Goal: Task Accomplishment & Management: Use online tool/utility

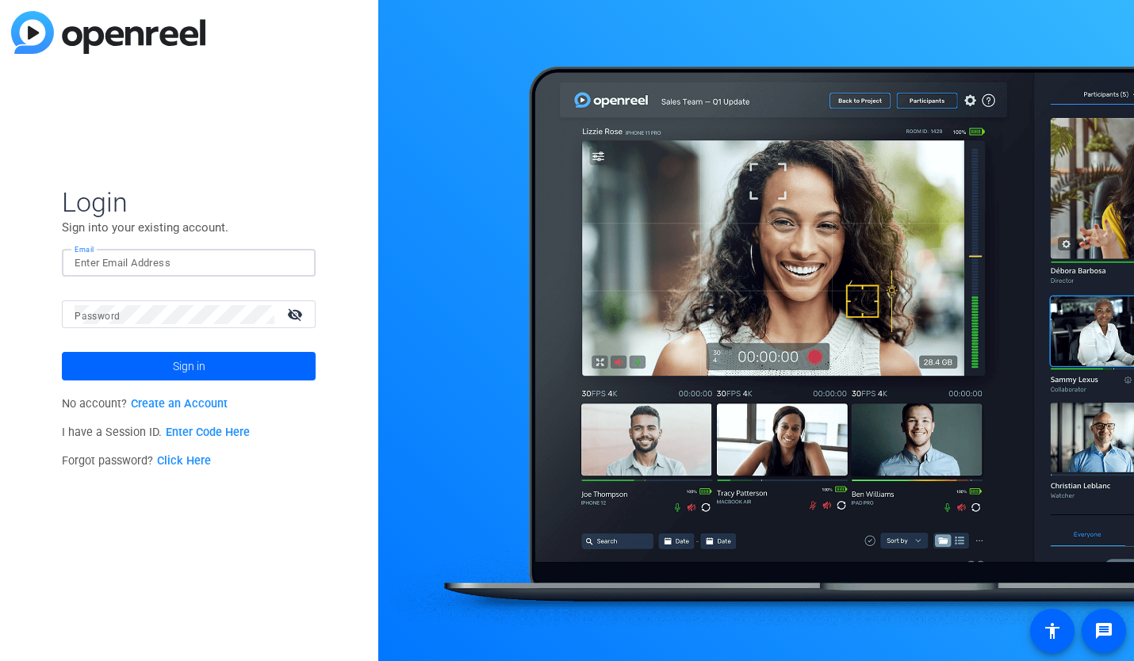
click at [161, 263] on input "Email" at bounding box center [189, 263] width 228 height 19
type input "[PERSON_NAME][EMAIL_ADDRESS][DOMAIN_NAME]"
click at [62, 352] on button "Sign in" at bounding box center [189, 366] width 254 height 29
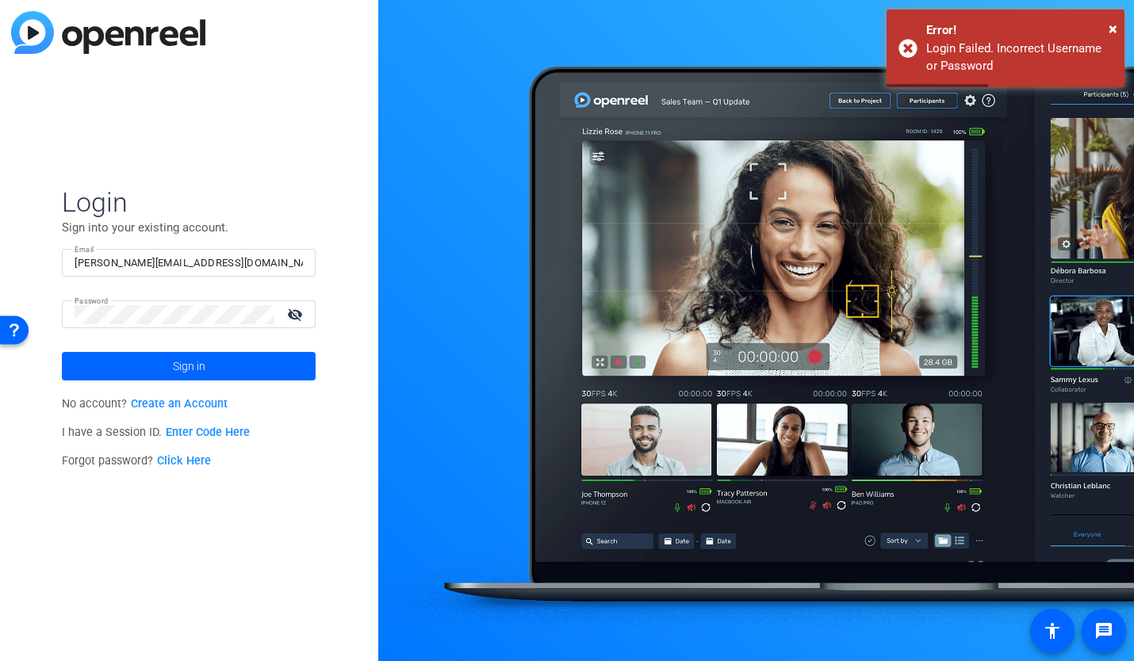
click at [292, 313] on mat-icon "visibility_off" at bounding box center [296, 314] width 38 height 23
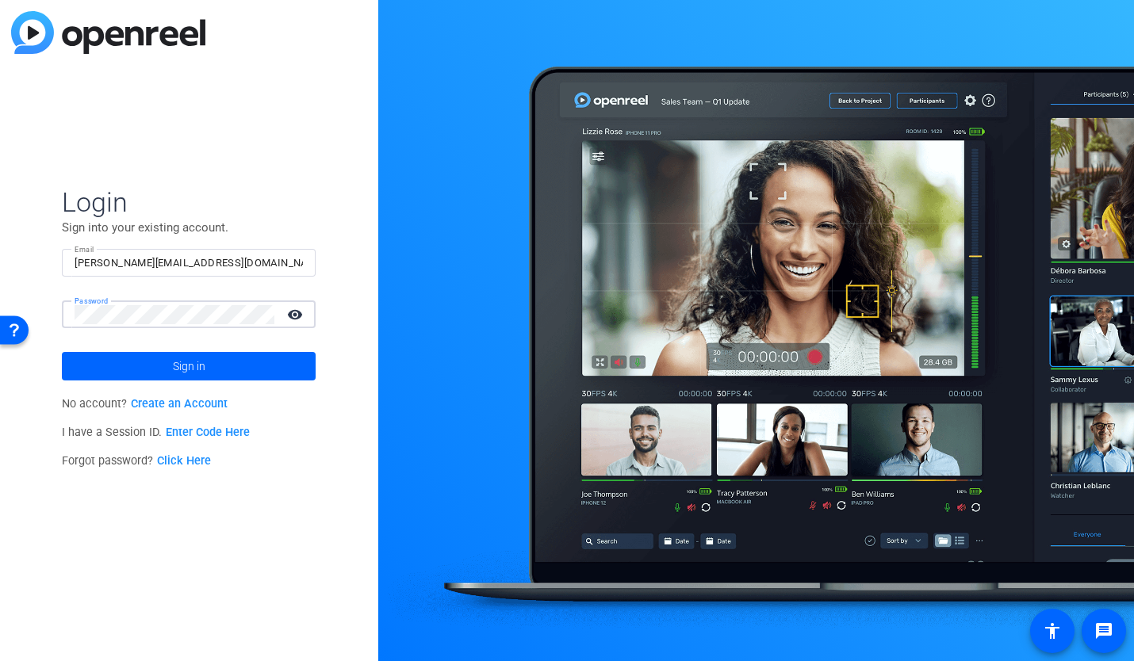
click at [62, 352] on button "Sign in" at bounding box center [189, 366] width 254 height 29
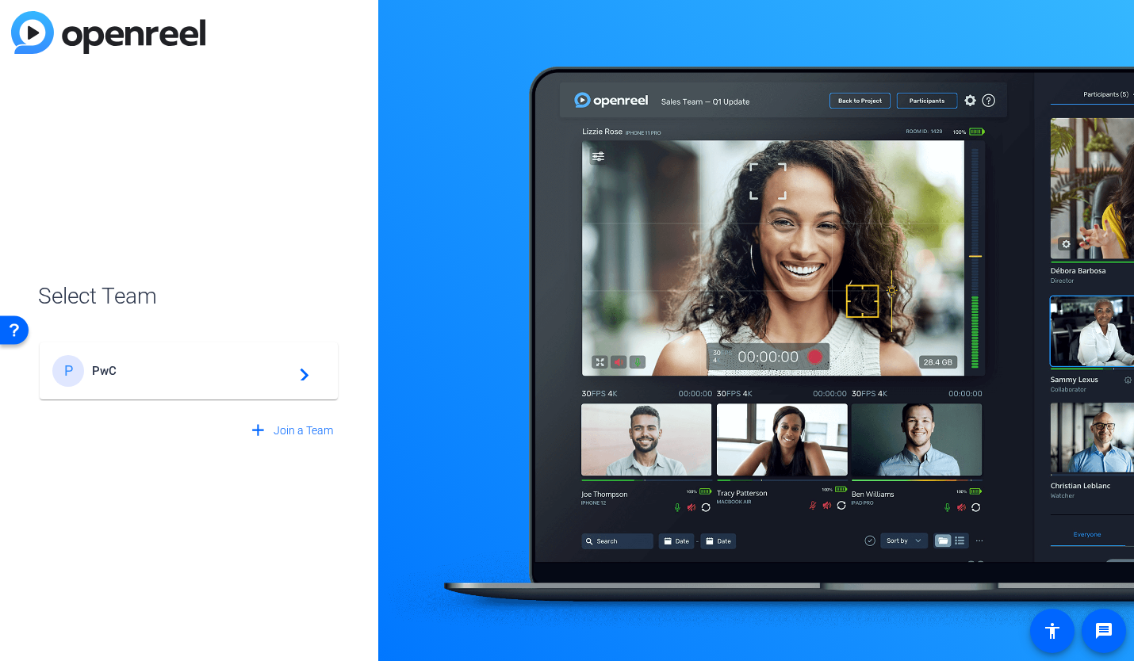
click at [153, 370] on span "PwC" at bounding box center [191, 371] width 198 height 14
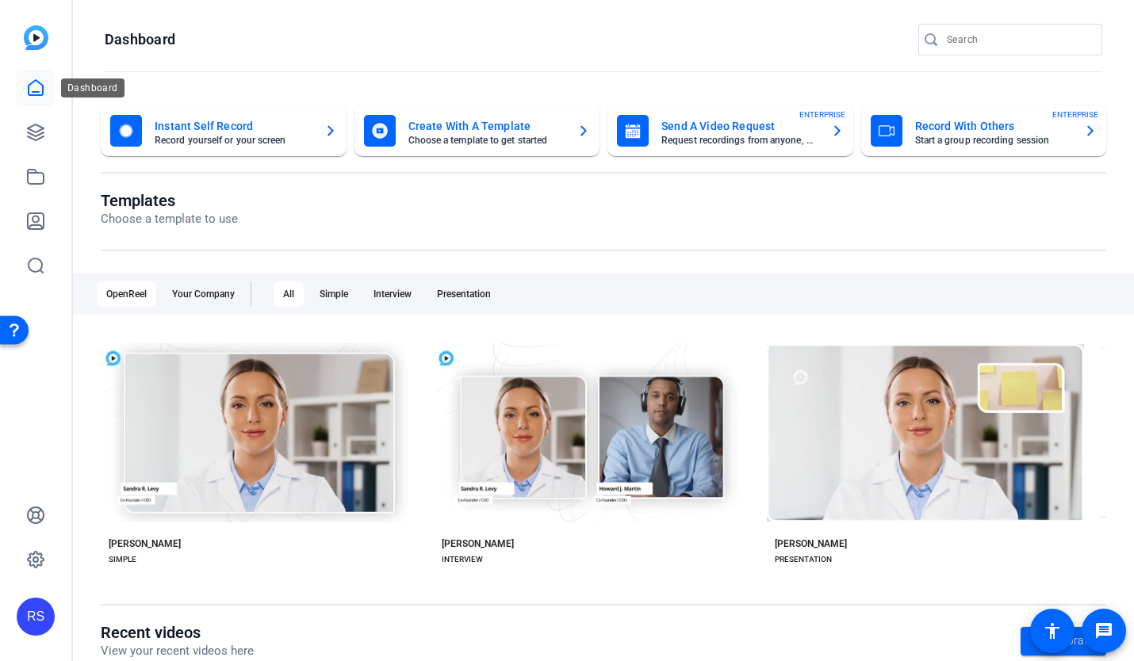
click at [35, 90] on icon at bounding box center [35, 87] width 19 height 19
click at [958, 143] on mat-card-subtitle "Start a group recording session" at bounding box center [993, 141] width 157 height 10
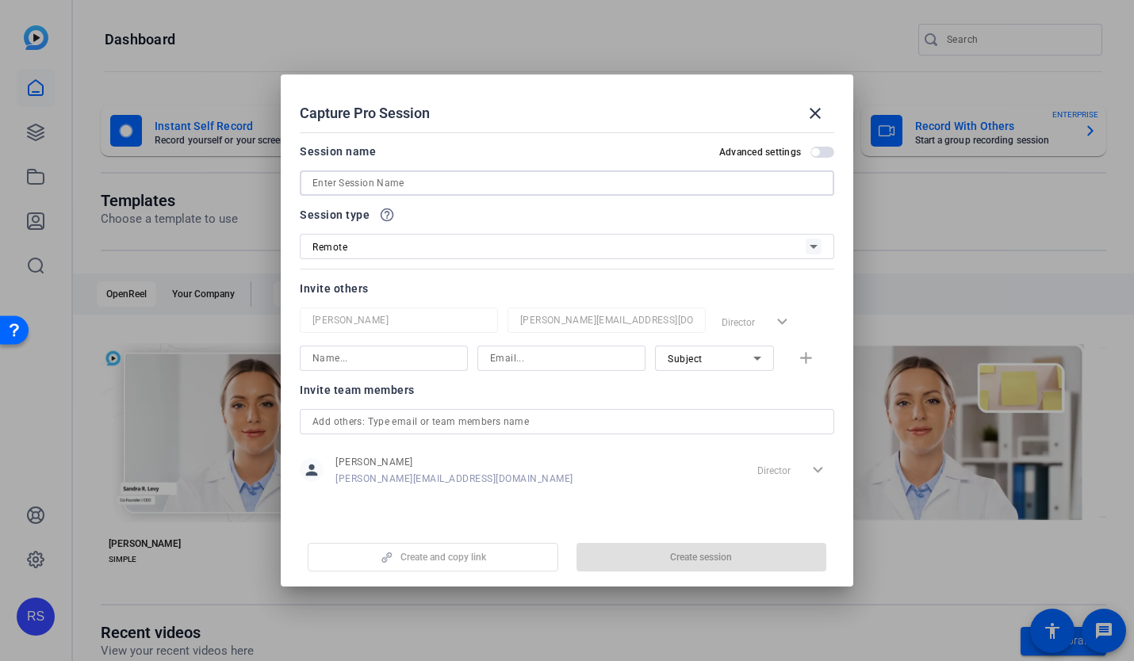
click at [614, 182] on input at bounding box center [566, 183] width 509 height 19
click at [817, 118] on button "close" at bounding box center [815, 113] width 38 height 38
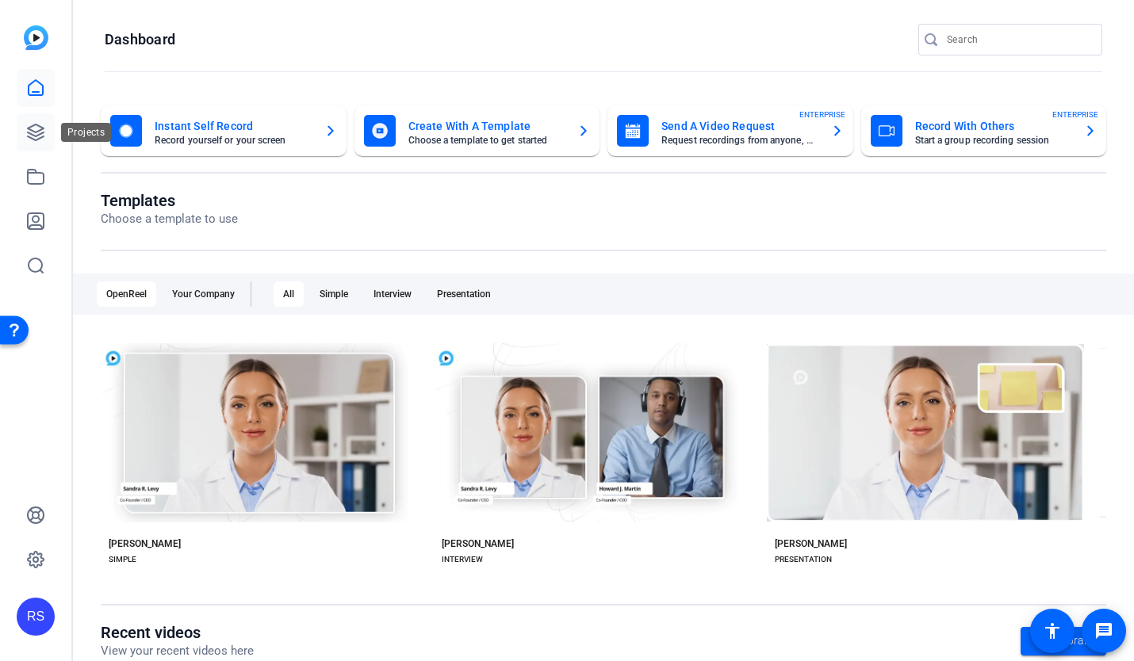
click at [41, 130] on icon at bounding box center [35, 132] width 19 height 19
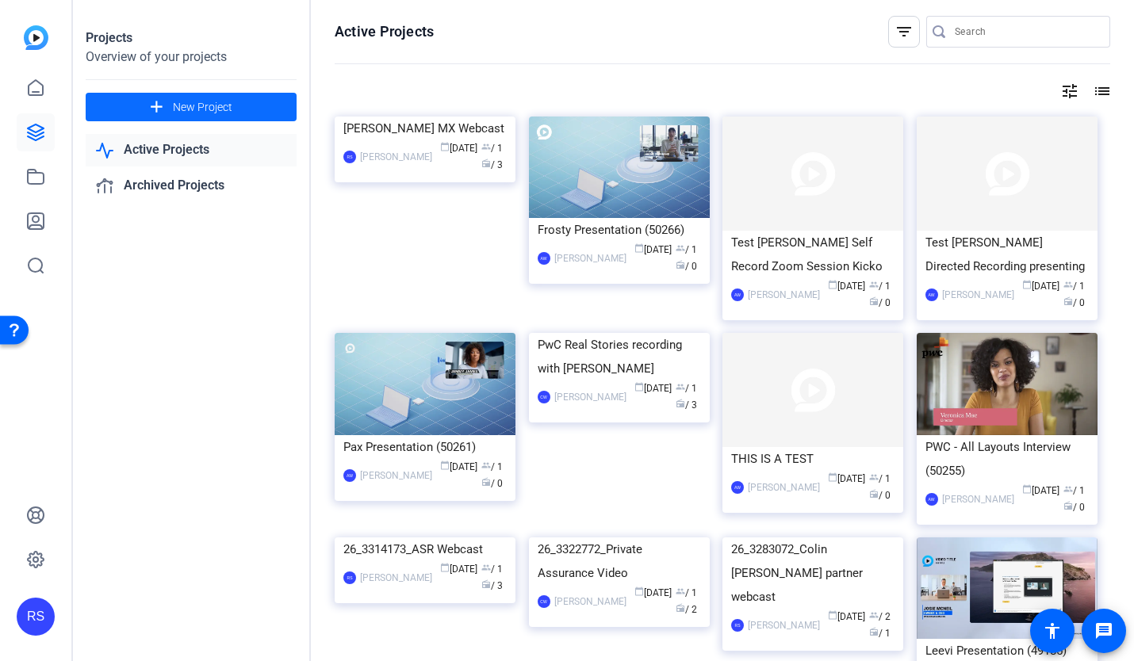
click at [181, 107] on span "New Project" at bounding box center [202, 107] width 59 height 17
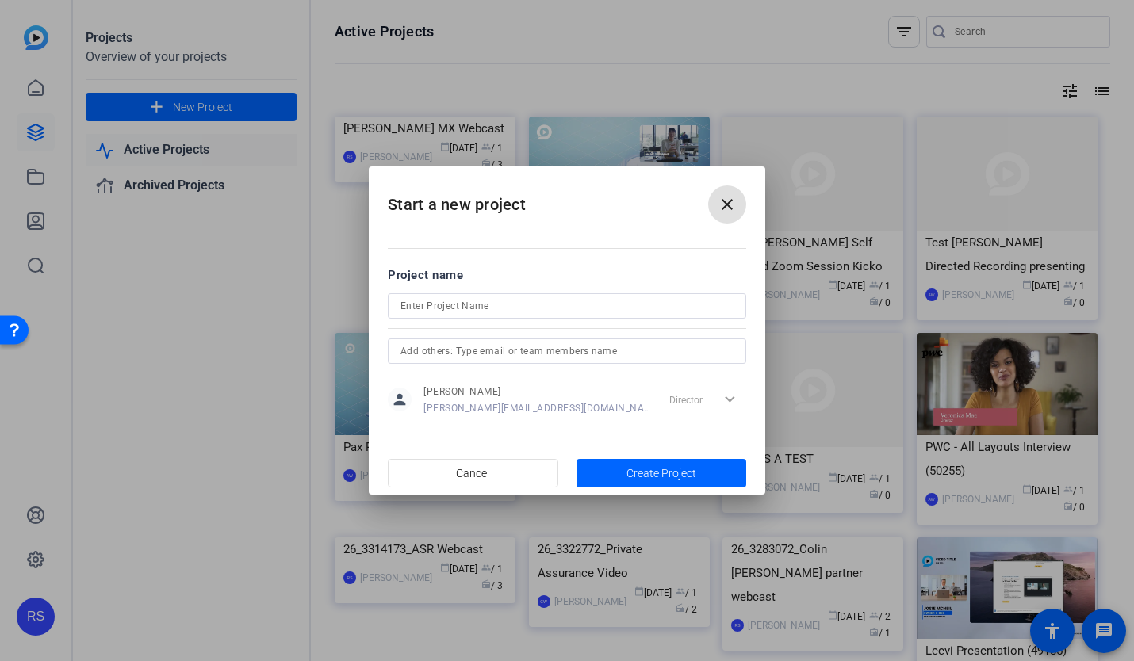
click at [431, 302] on input at bounding box center [566, 305] width 333 height 19
paste input "26_3387922_Partner video on acquisition"
type input "26_3387922_Partner video on acquisition"
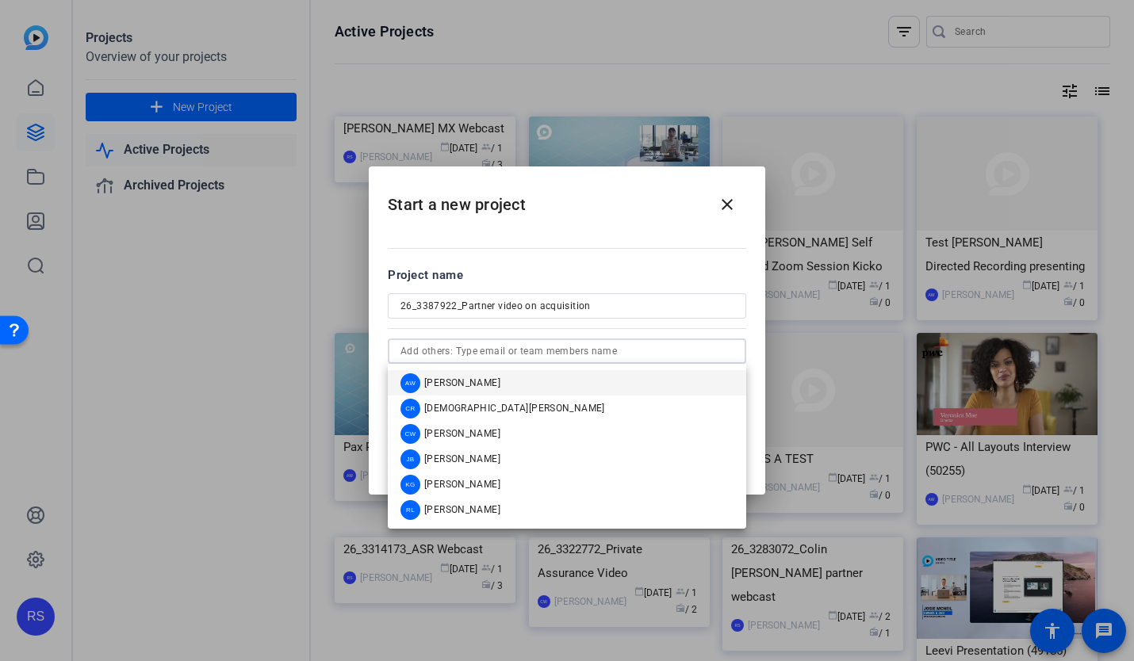
click at [472, 352] on input "text" at bounding box center [566, 351] width 333 height 19
click at [463, 432] on span "[PERSON_NAME]" at bounding box center [462, 433] width 76 height 13
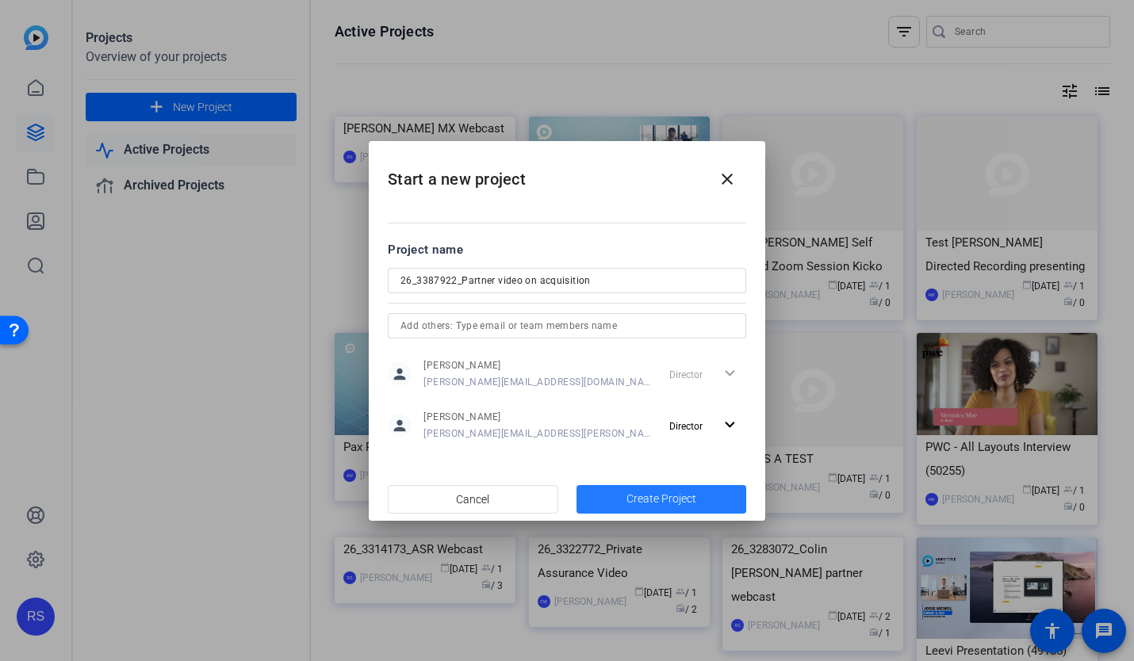
click at [647, 495] on span "Create Project" at bounding box center [661, 499] width 70 height 17
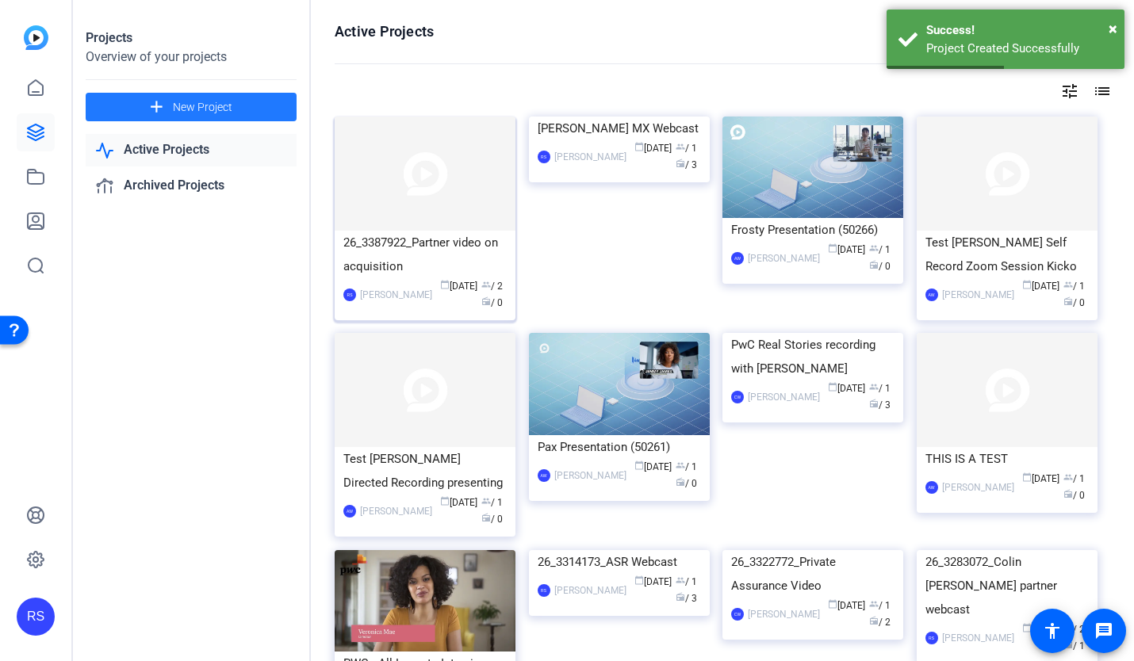
click at [408, 262] on div "26_3387922_Partner video on acquisition" at bounding box center [424, 255] width 163 height 48
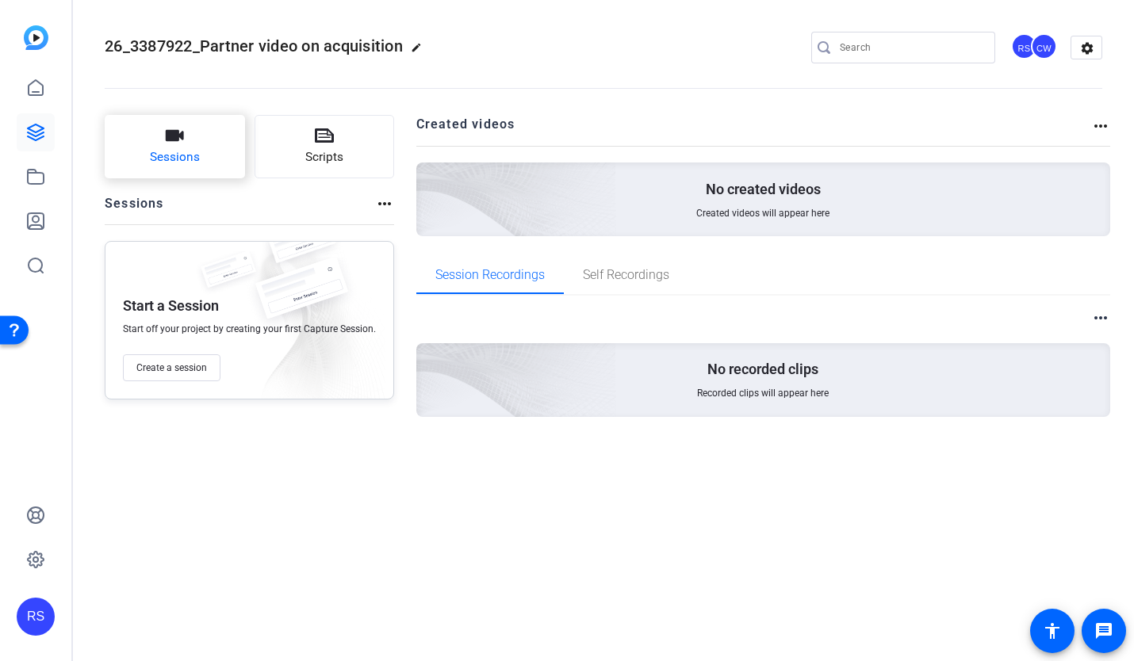
click at [198, 147] on button "Sessions" at bounding box center [175, 146] width 140 height 63
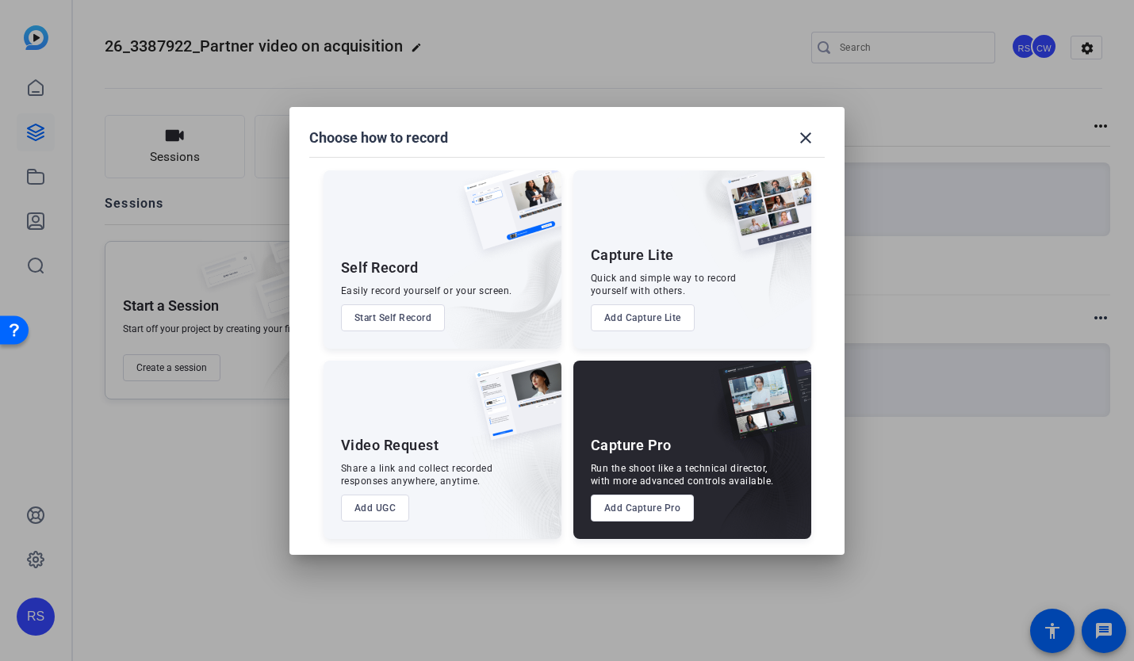
click at [637, 511] on button "Add Capture Pro" at bounding box center [643, 508] width 104 height 27
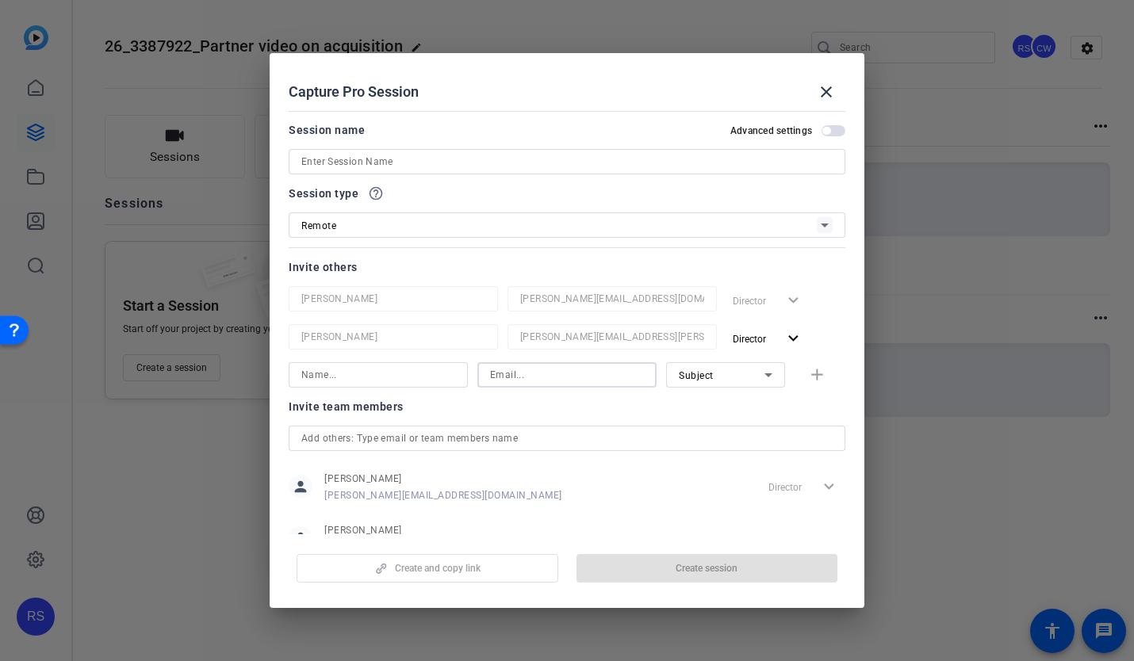
click at [503, 378] on input at bounding box center [567, 374] width 154 height 19
paste input "[PERSON_NAME][DOMAIN_NAME][EMAIL_ADDRESS][PERSON_NAME][DOMAIN_NAME]"
type input "[PERSON_NAME][DOMAIN_NAME][EMAIL_ADDRESS][PERSON_NAME][DOMAIN_NAME]"
click at [374, 373] on input at bounding box center [378, 374] width 154 height 19
type input "[PERSON_NAME]"
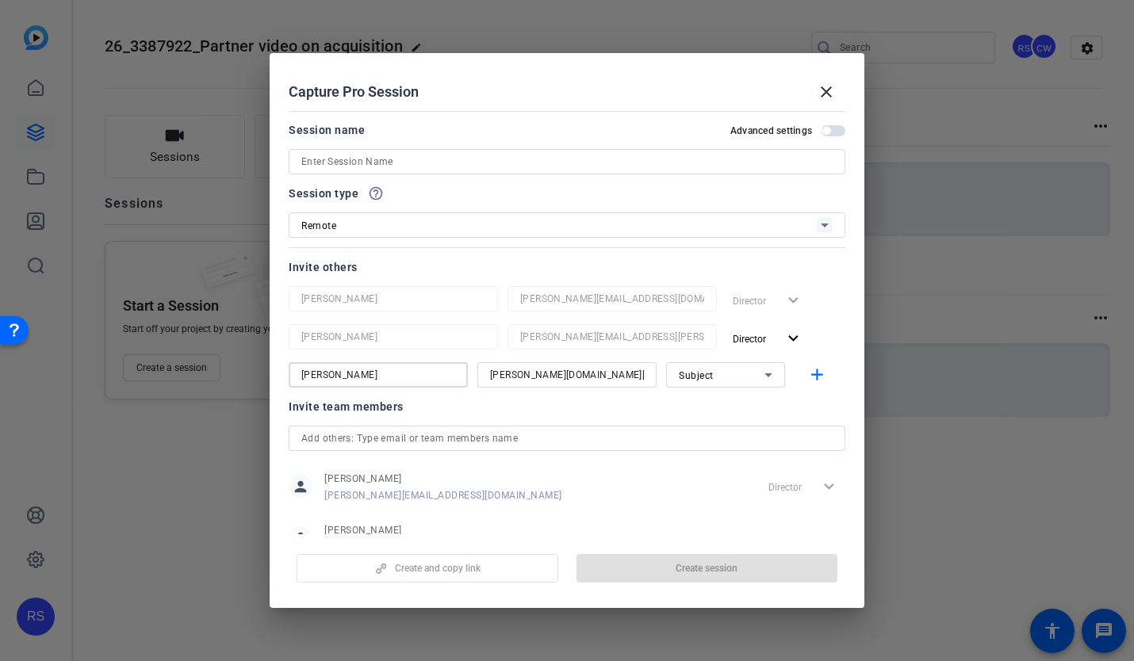
click at [755, 374] on div "Subject" at bounding box center [722, 375] width 86 height 20
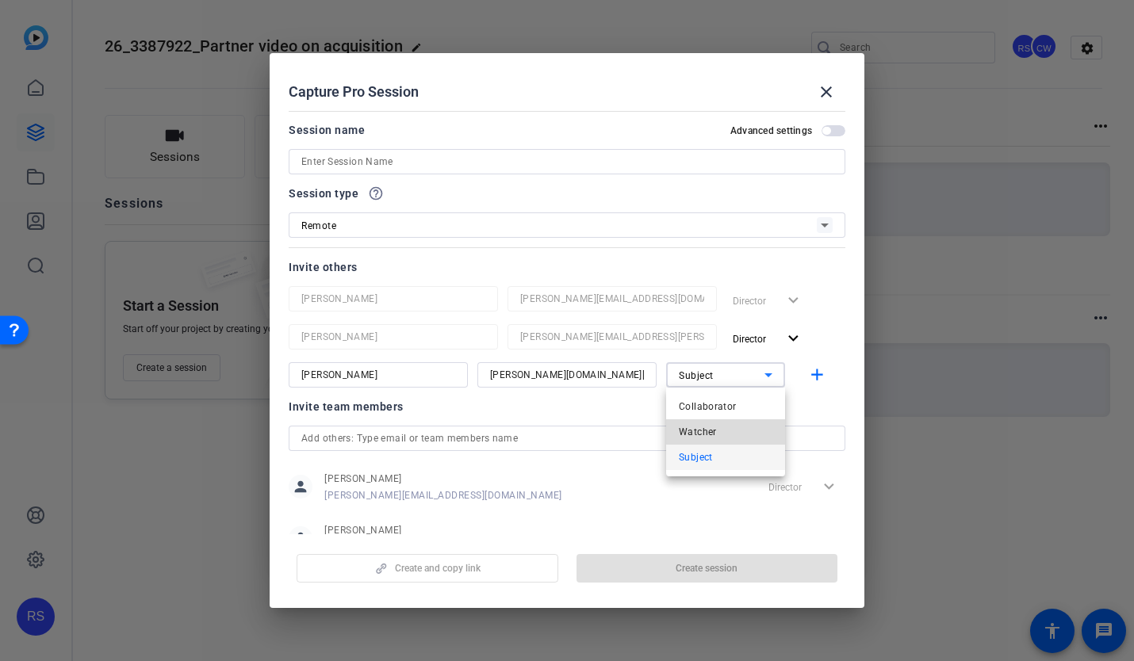
click at [736, 430] on mat-option "Watcher" at bounding box center [725, 431] width 119 height 25
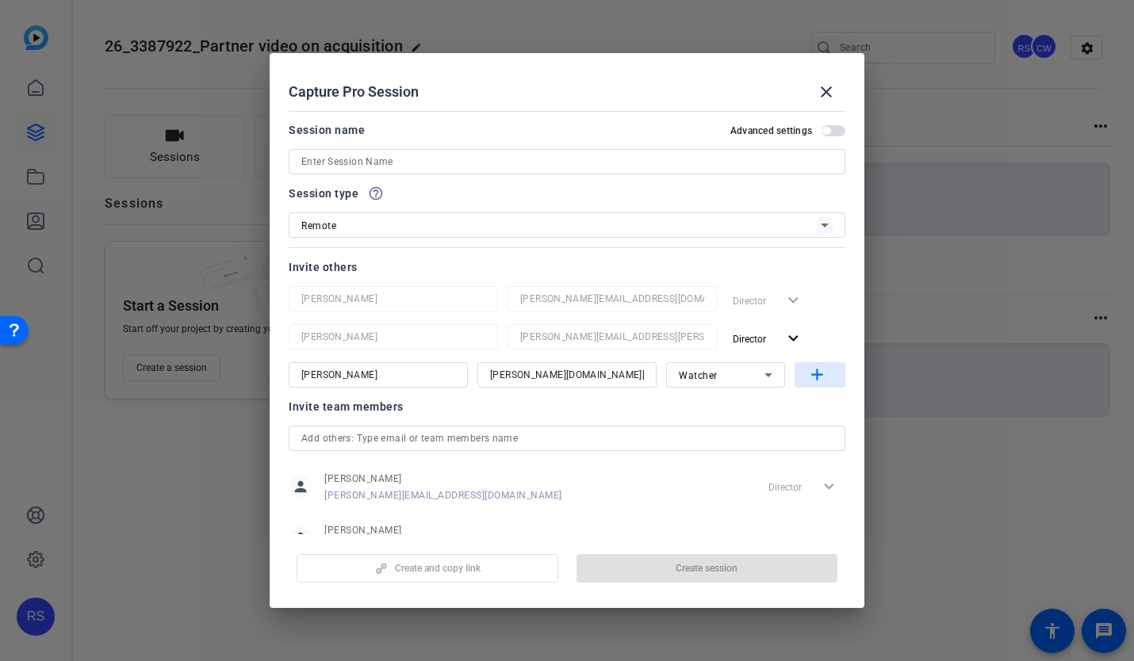
click at [820, 370] on mat-icon "add" at bounding box center [817, 375] width 20 height 20
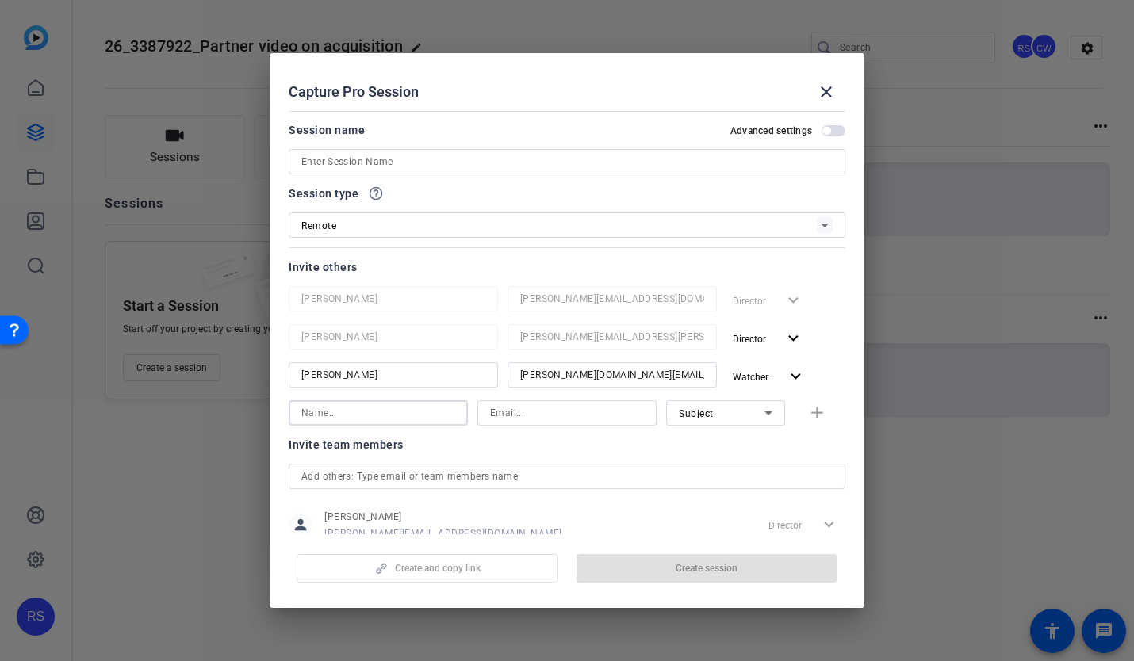
click at [377, 411] on input at bounding box center [378, 413] width 154 height 19
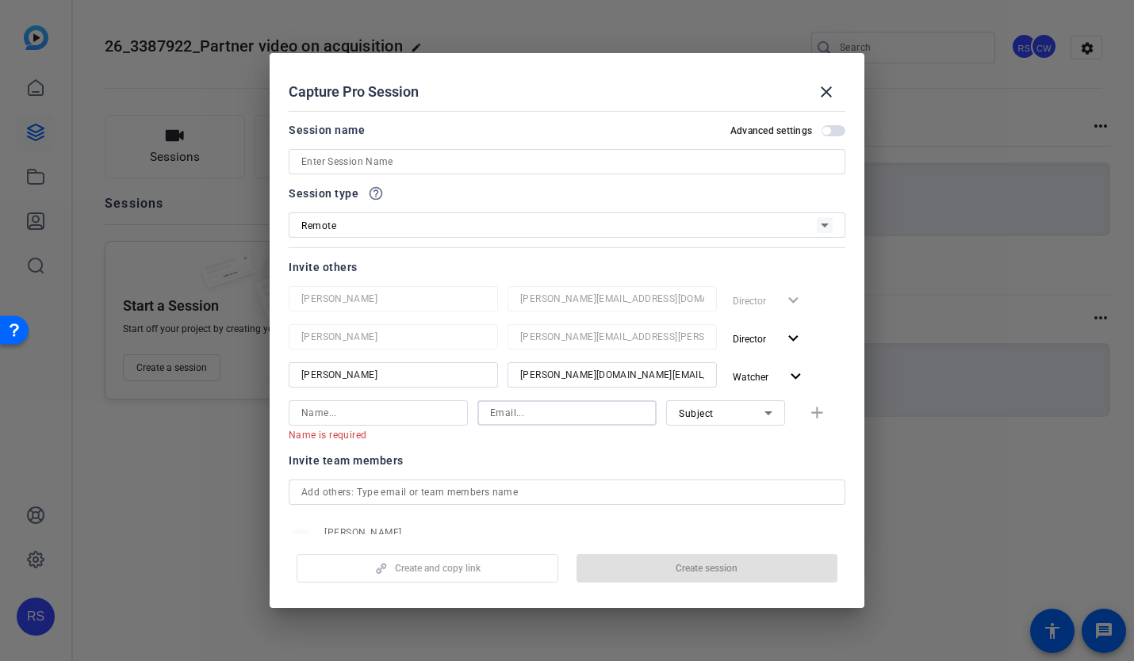
click at [569, 415] on input at bounding box center [567, 413] width 154 height 19
paste input "[PERSON_NAME][EMAIL_ADDRESS][PERSON_NAME][DOMAIN_NAME]"
type input "[PERSON_NAME][EMAIL_ADDRESS][PERSON_NAME][DOMAIN_NAME]"
click at [398, 417] on input at bounding box center [378, 413] width 154 height 19
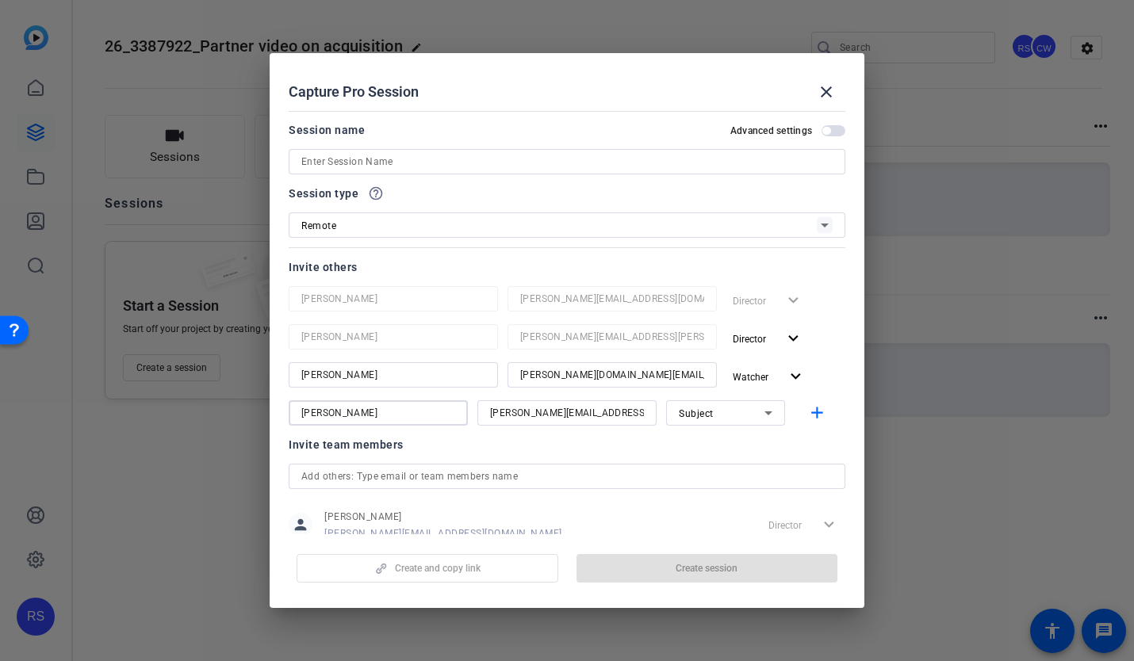
type input "[PERSON_NAME]"
click at [705, 408] on span "Subject" at bounding box center [696, 413] width 35 height 11
click at [706, 466] on span "Watcher" at bounding box center [698, 470] width 38 height 19
click at [640, 538] on mat-dialog-actions "Create and copy link Create session" at bounding box center [567, 565] width 595 height 63
click at [818, 414] on mat-icon "add" at bounding box center [817, 414] width 20 height 20
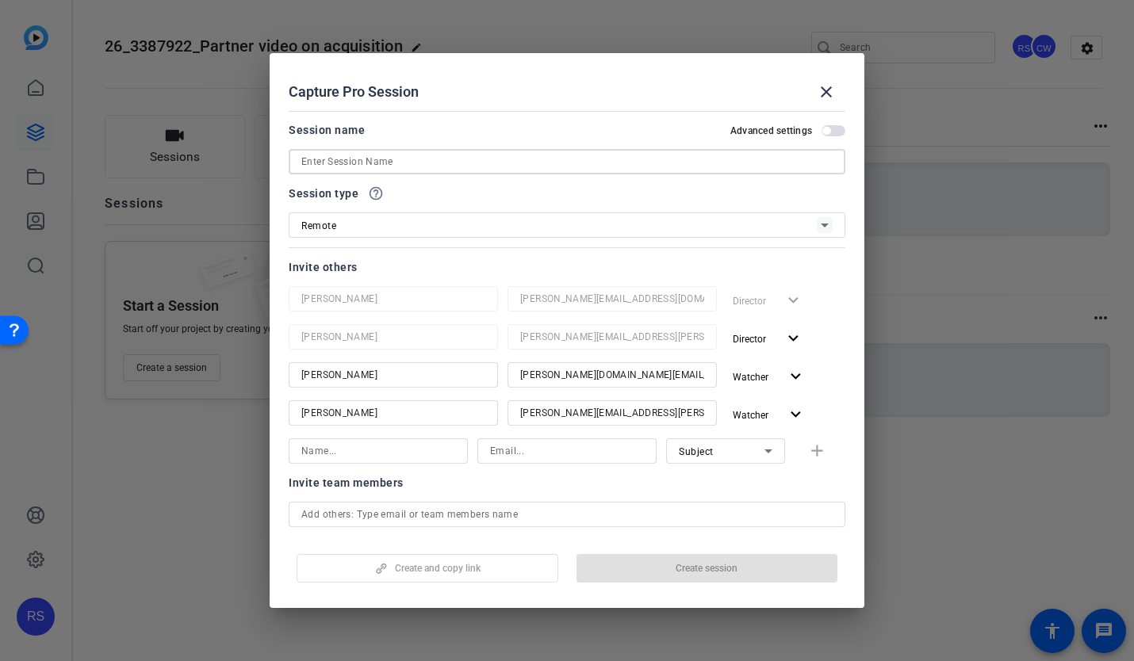
click at [484, 163] on input at bounding box center [566, 161] width 531 height 19
paste input "[PERSON_NAME] <[EMAIL_ADDRESS][DOMAIN_NAME]>"
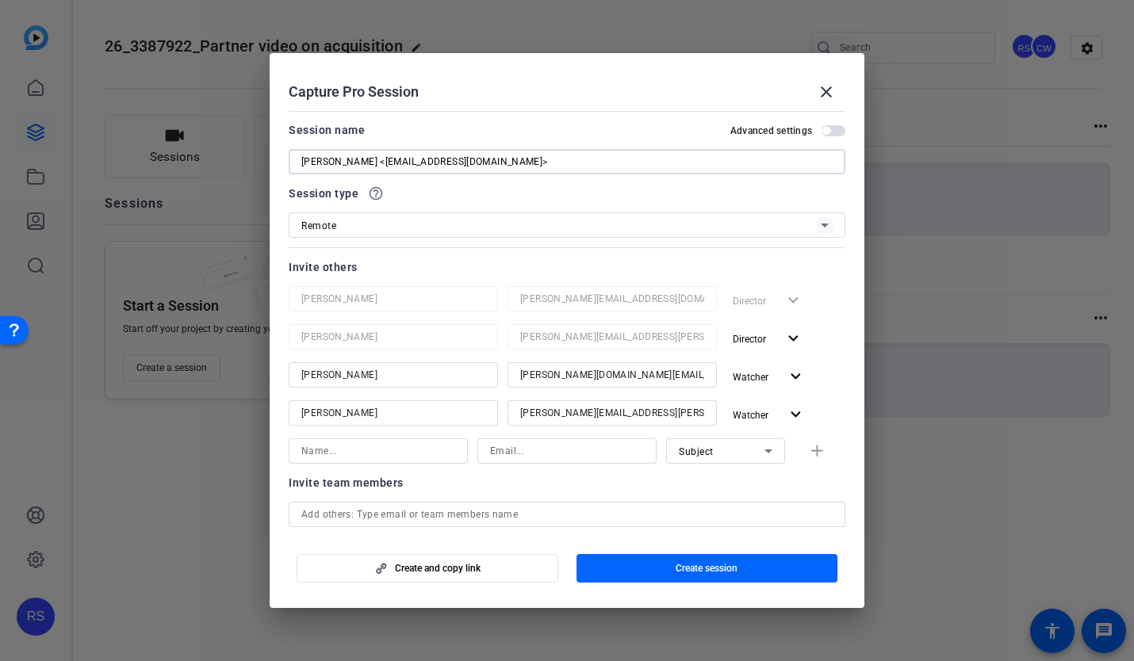
drag, startPoint x: 473, startPoint y: 163, endPoint x: 369, endPoint y: 156, distance: 104.0
click at [368, 156] on input "[PERSON_NAME] <[EMAIL_ADDRESS][DOMAIN_NAME]>" at bounding box center [566, 161] width 531 height 19
type input "[PERSON_NAME]"
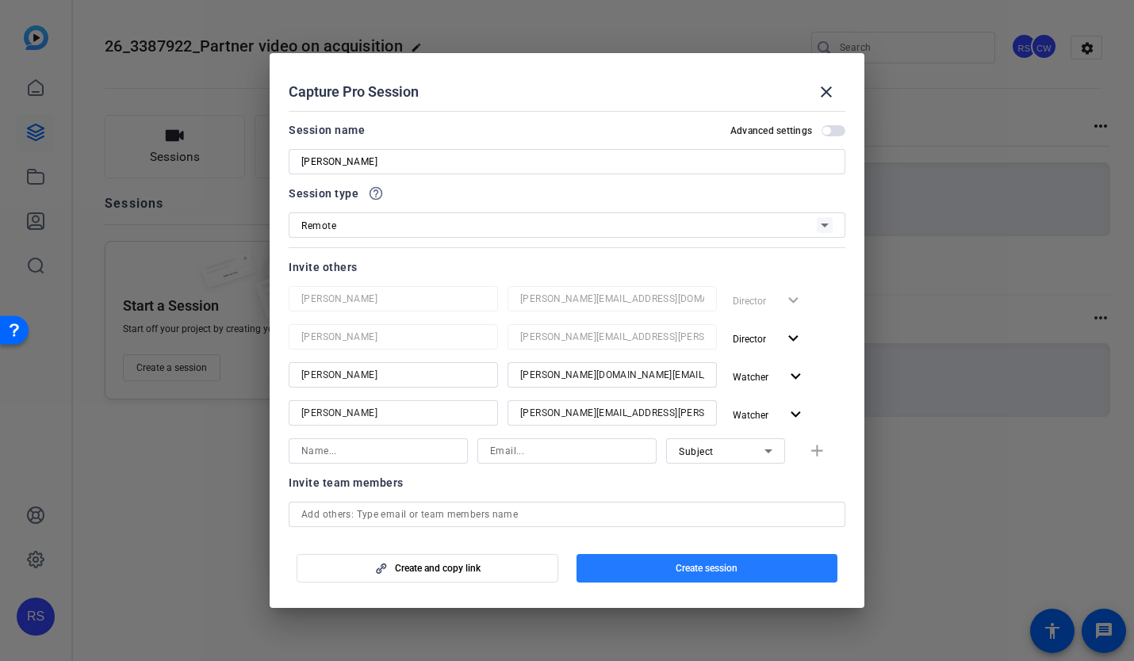
click at [750, 568] on span "button" at bounding box center [707, 568] width 262 height 38
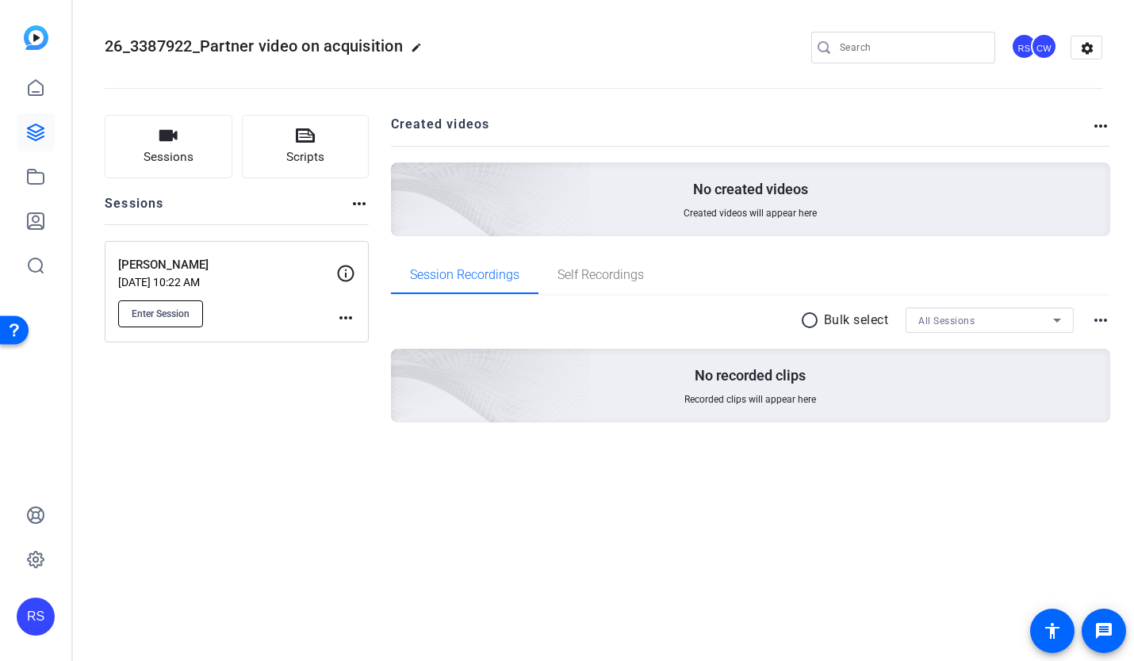
click at [169, 310] on span "Enter Session" at bounding box center [161, 314] width 58 height 13
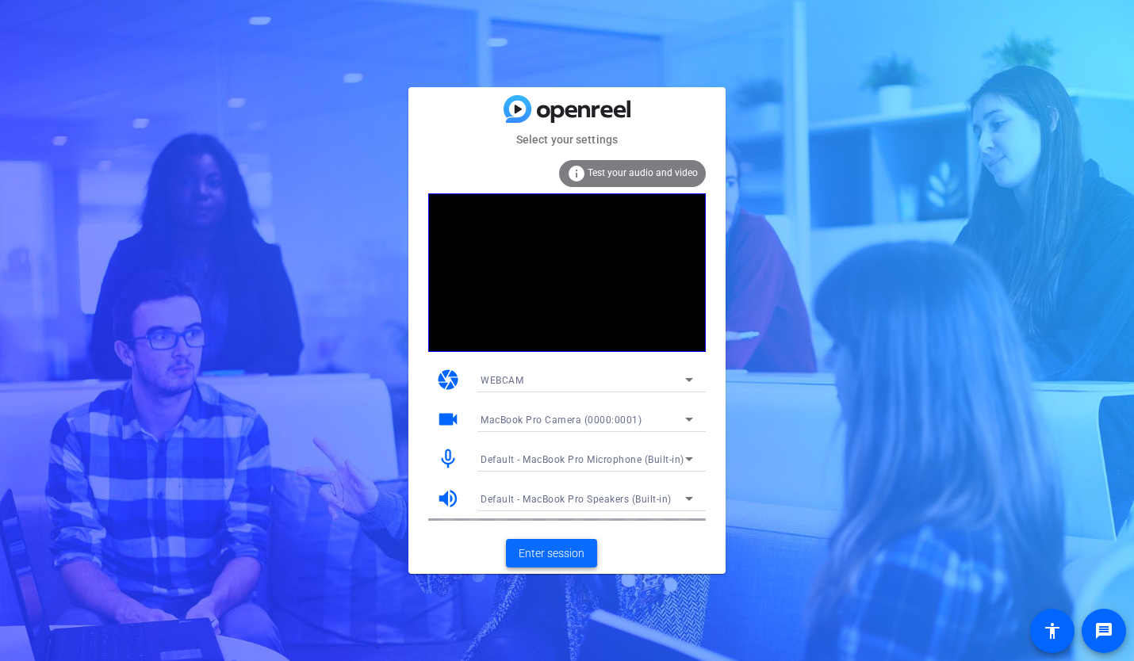
click at [558, 557] on span "Enter session" at bounding box center [551, 553] width 66 height 17
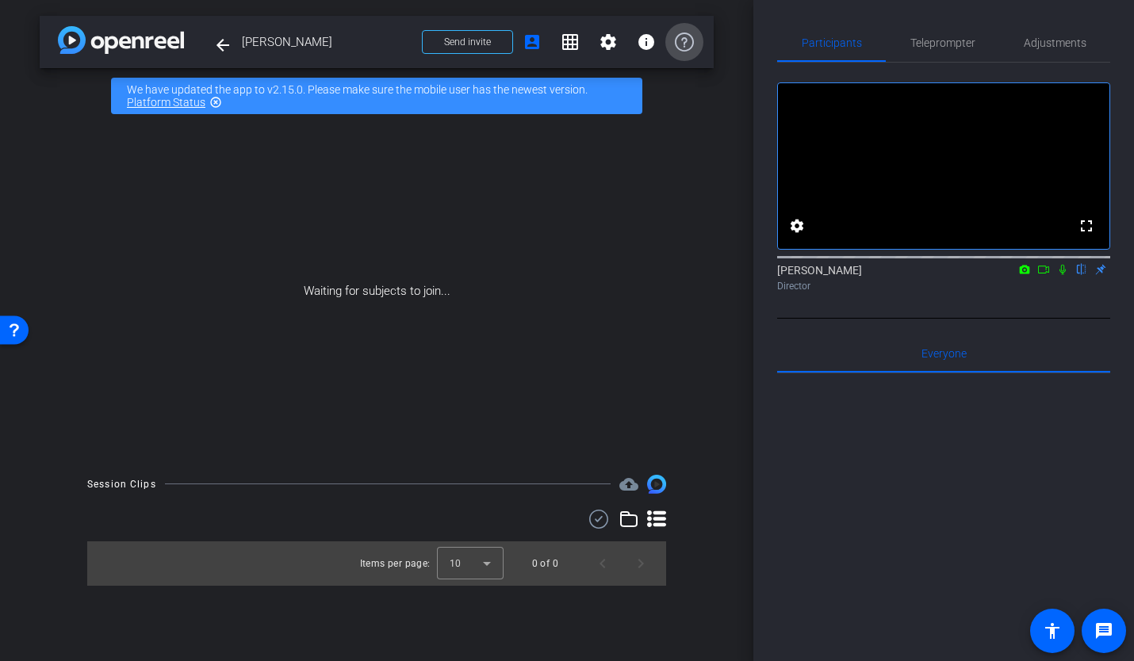
click at [682, 46] on icon at bounding box center [684, 42] width 19 height 19
click at [606, 42] on mat-icon "settings" at bounding box center [608, 42] width 19 height 19
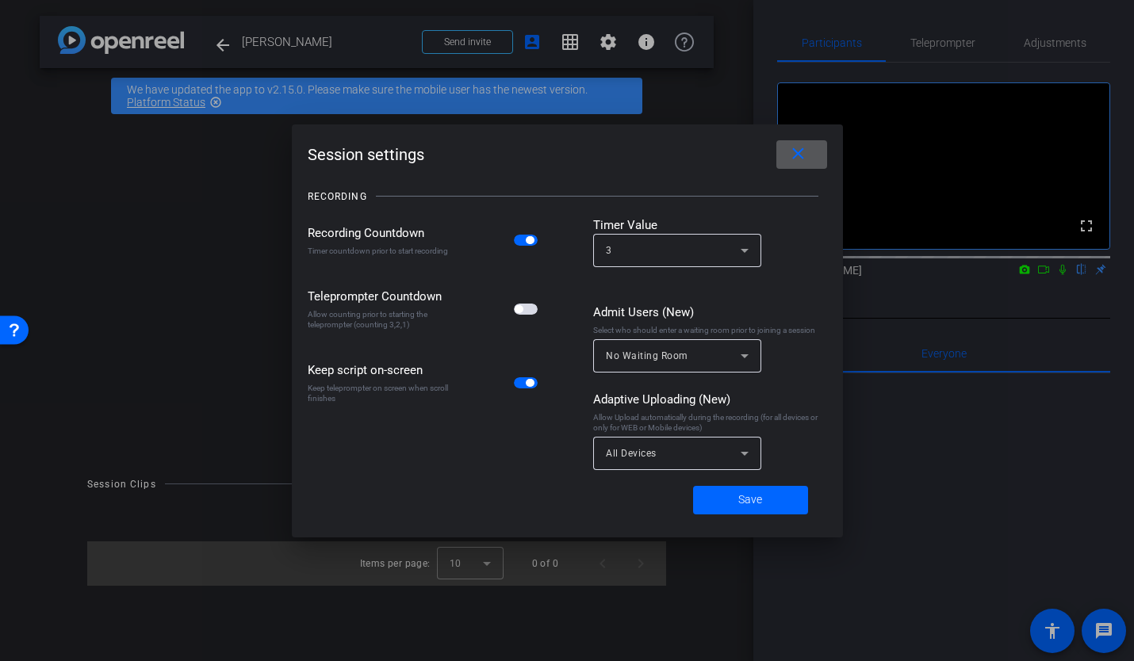
click at [556, 35] on div at bounding box center [567, 330] width 1134 height 661
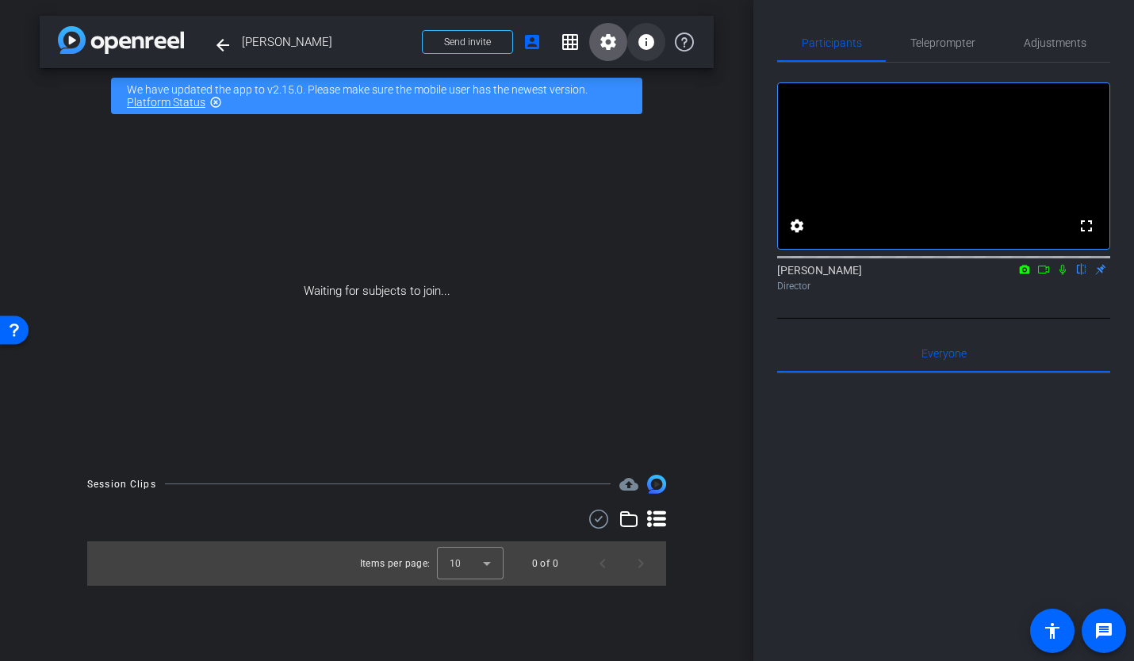
click at [642, 43] on mat-icon "info" at bounding box center [646, 42] width 19 height 19
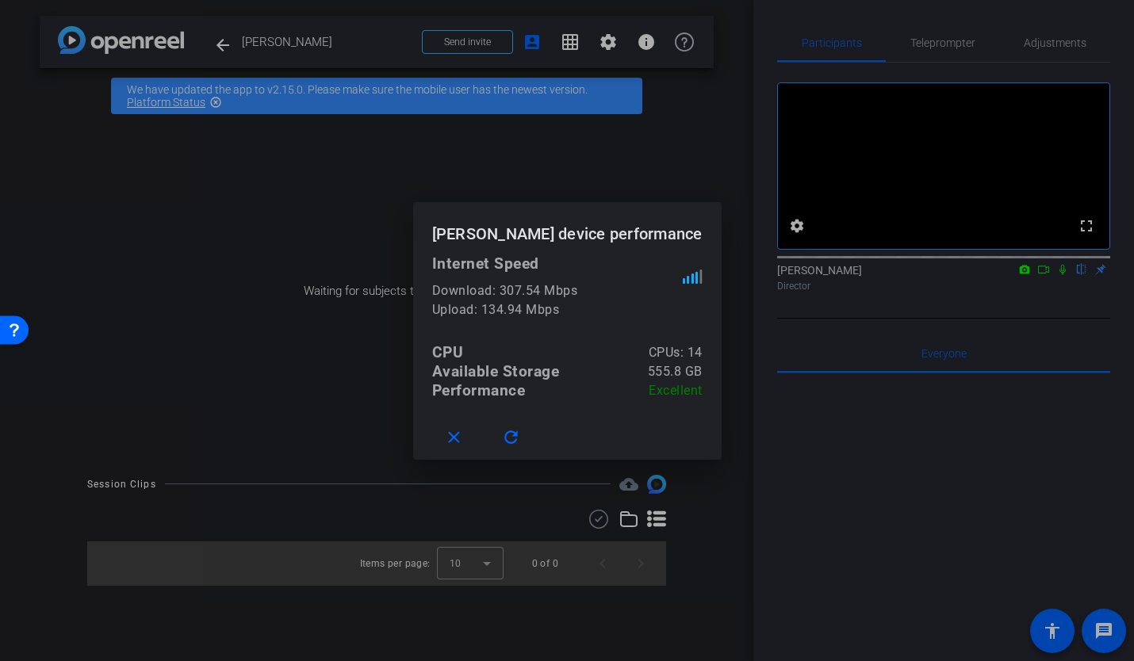
click at [526, 38] on div at bounding box center [567, 330] width 1134 height 661
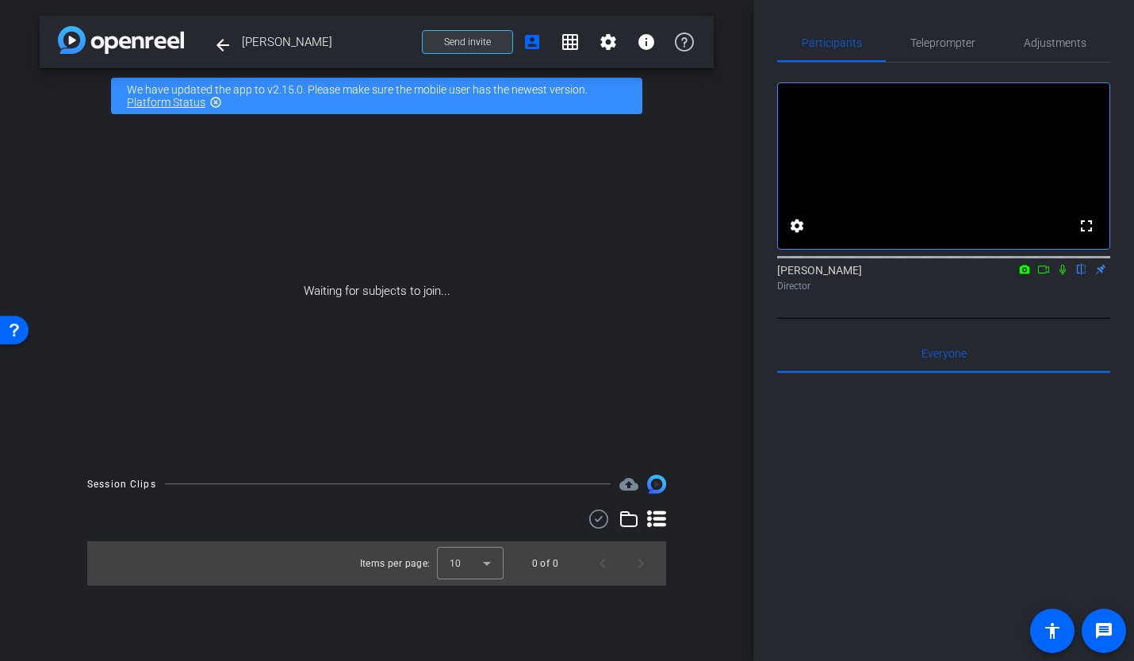
click at [486, 39] on span "Send invite" at bounding box center [467, 42] width 47 height 13
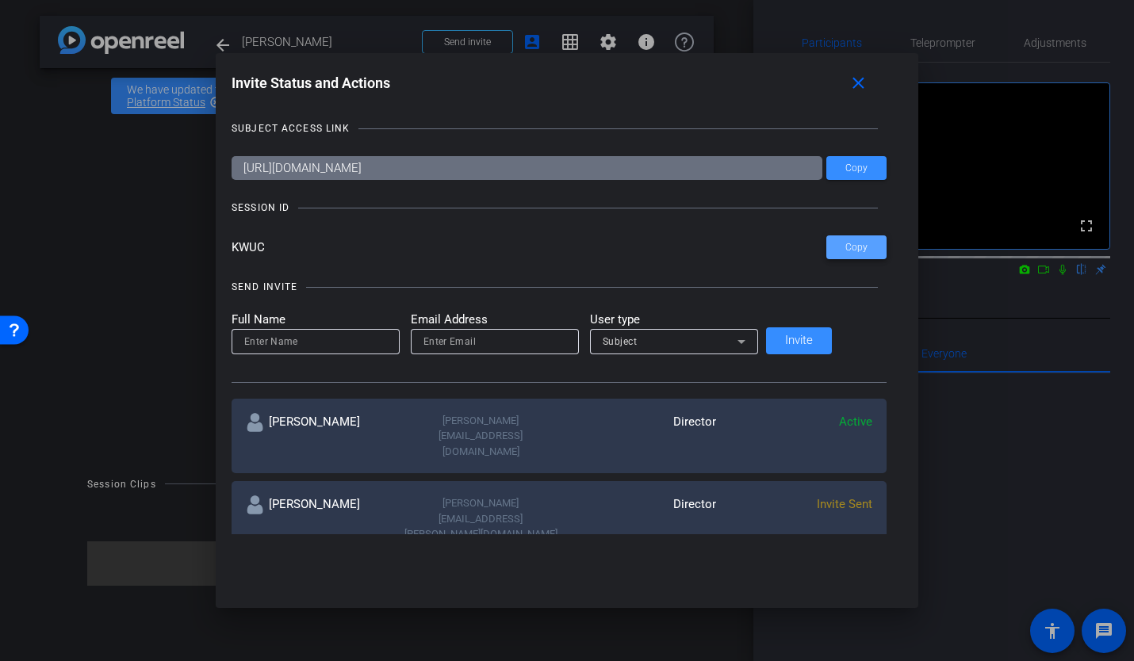
click at [845, 247] on span "Copy" at bounding box center [856, 248] width 22 height 12
